Goal: Navigation & Orientation: Find specific page/section

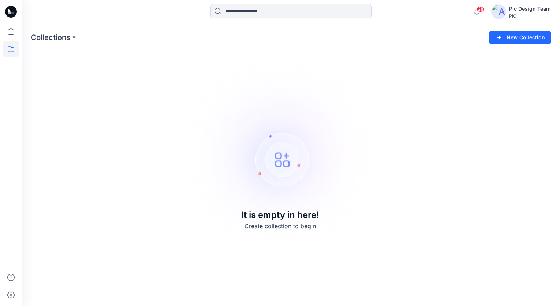
click at [500, 12] on img at bounding box center [498, 11] width 15 height 15
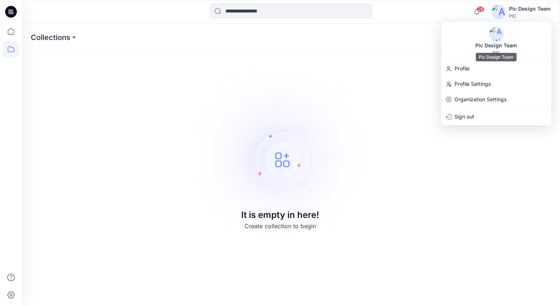
click at [501, 48] on div "Pic Design Team" at bounding box center [496, 45] width 51 height 9
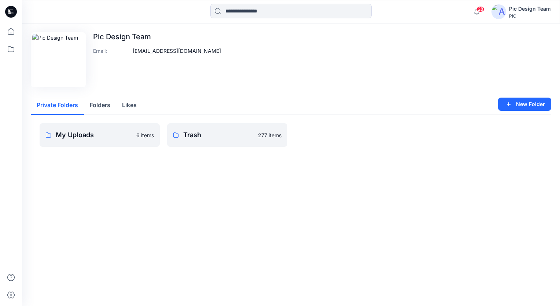
click at [524, 10] on div "Pic Design Team" at bounding box center [530, 8] width 42 height 9
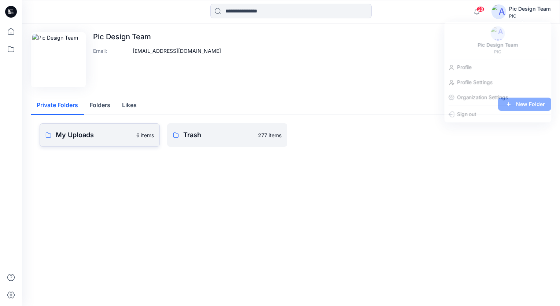
click at [80, 133] on p "My Uploads" at bounding box center [94, 135] width 76 height 10
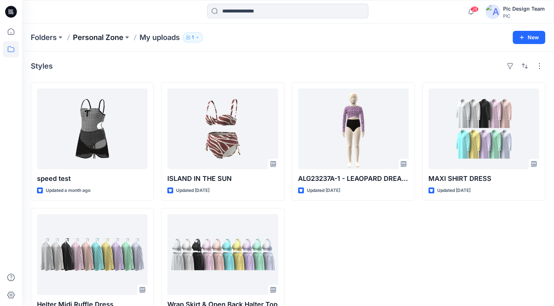
click at [117, 38] on p "Personal Zone" at bounding box center [98, 37] width 51 height 10
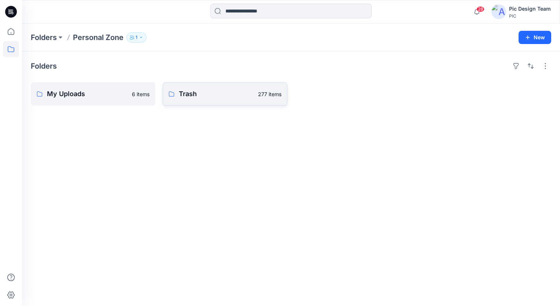
click at [197, 96] on p "Trash" at bounding box center [216, 94] width 75 height 10
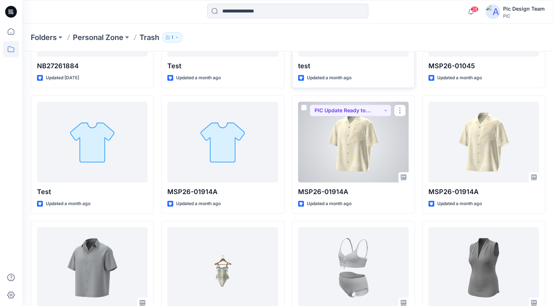
scroll to position [400, 0]
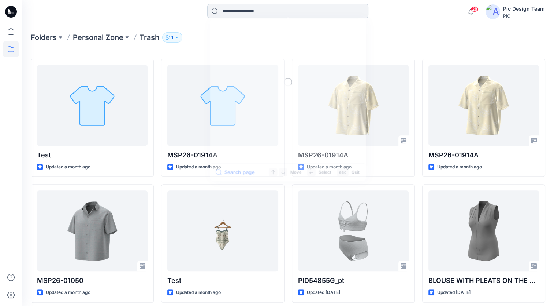
click at [292, 14] on input at bounding box center [287, 11] width 161 height 15
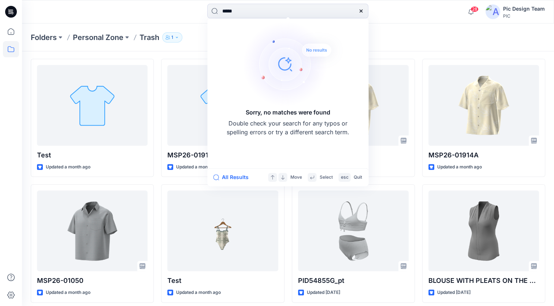
type input "*****"
drag, startPoint x: 363, startPoint y: 12, endPoint x: 369, endPoint y: 14, distance: 6.1
click at [362, 12] on icon at bounding box center [361, 11] width 6 height 6
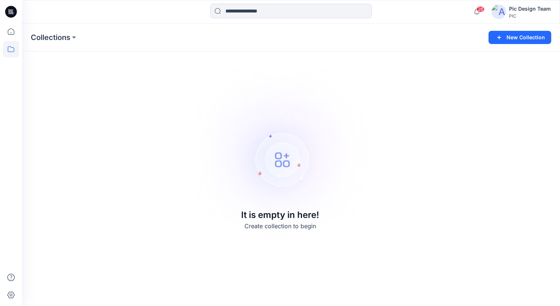
click at [501, 10] on img at bounding box center [498, 11] width 15 height 15
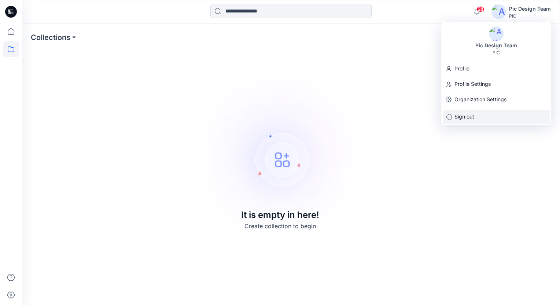
click at [464, 115] on p "Sign out" at bounding box center [464, 117] width 20 height 14
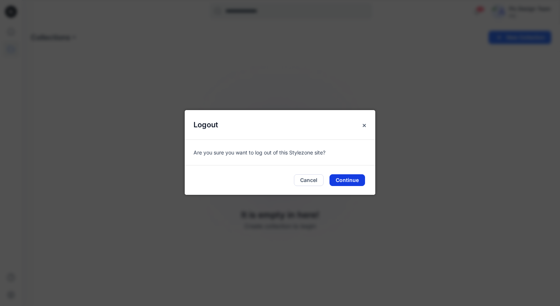
click at [348, 177] on button "Continue" at bounding box center [347, 180] width 36 height 12
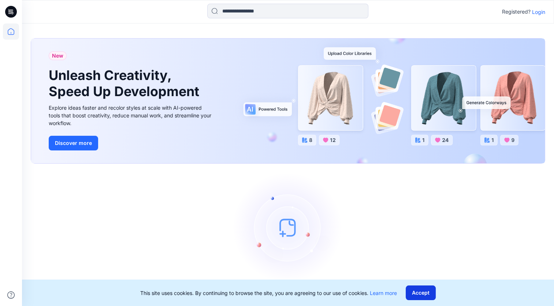
click at [416, 294] on button "Accept" at bounding box center [421, 292] width 30 height 15
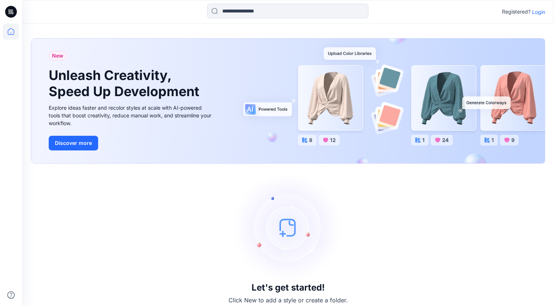
click at [538, 11] on p "Login" at bounding box center [538, 12] width 13 height 8
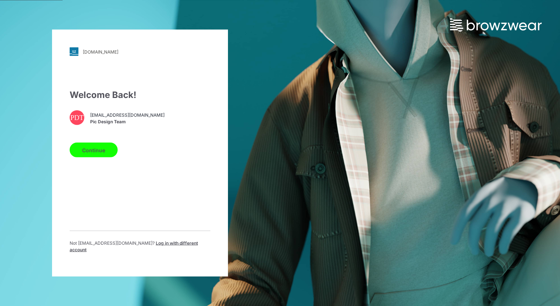
click at [104, 154] on button "Continue" at bounding box center [94, 150] width 48 height 15
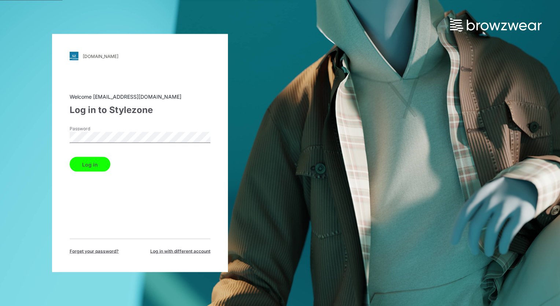
click at [92, 166] on button "Log in" at bounding box center [90, 164] width 41 height 15
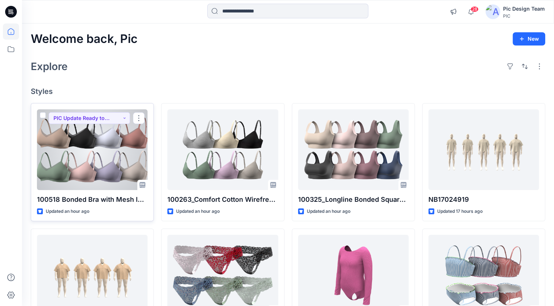
click at [81, 159] on div at bounding box center [92, 149] width 111 height 81
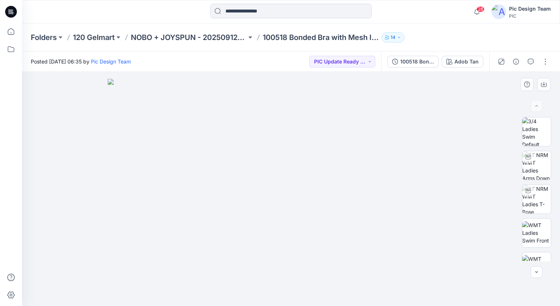
click at [108, 195] on img at bounding box center [291, 192] width 366 height 227
click at [100, 196] on div at bounding box center [291, 189] width 538 height 234
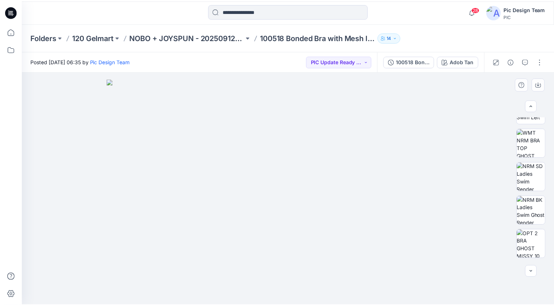
scroll to position [222, 0]
